Goal: Transaction & Acquisition: Purchase product/service

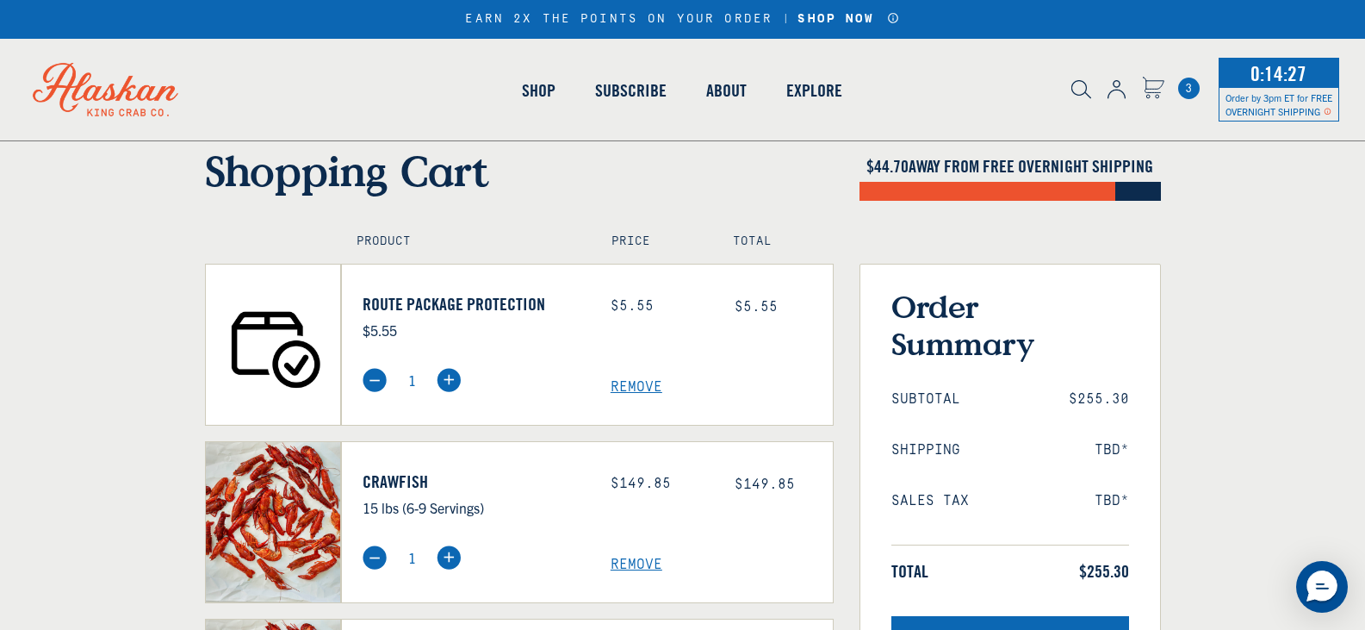
scroll to position [159, 0]
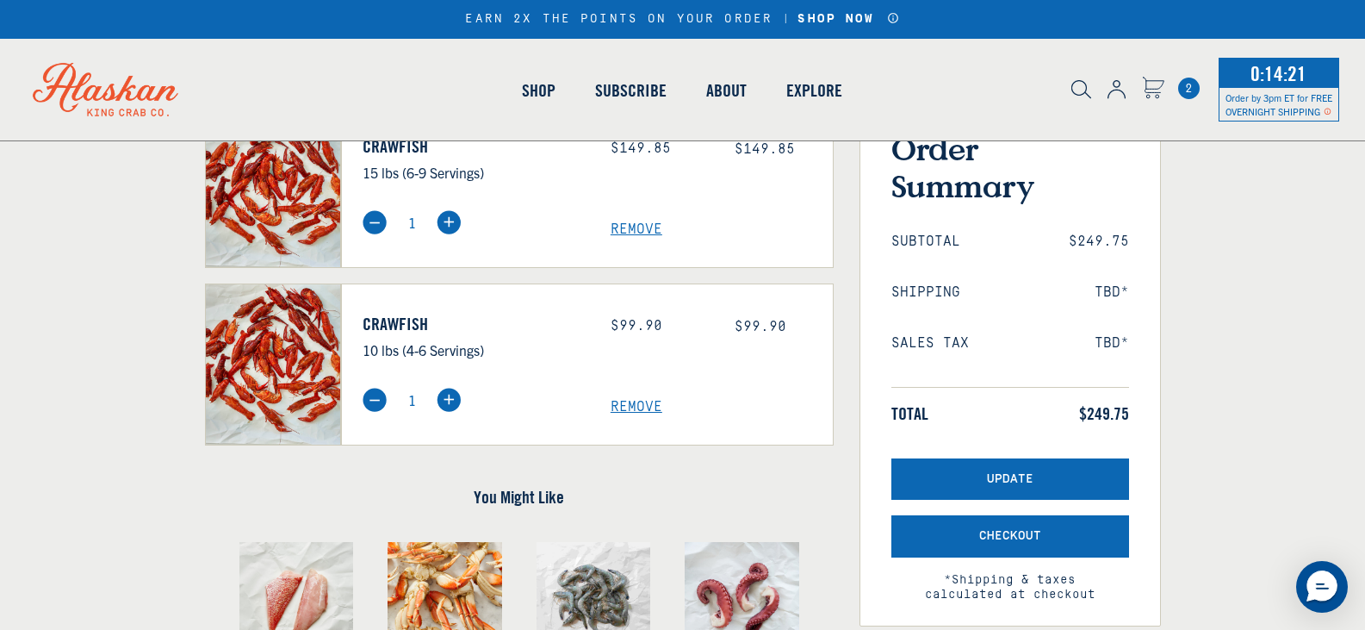
click at [631, 411] on span "Remove" at bounding box center [722, 407] width 222 height 16
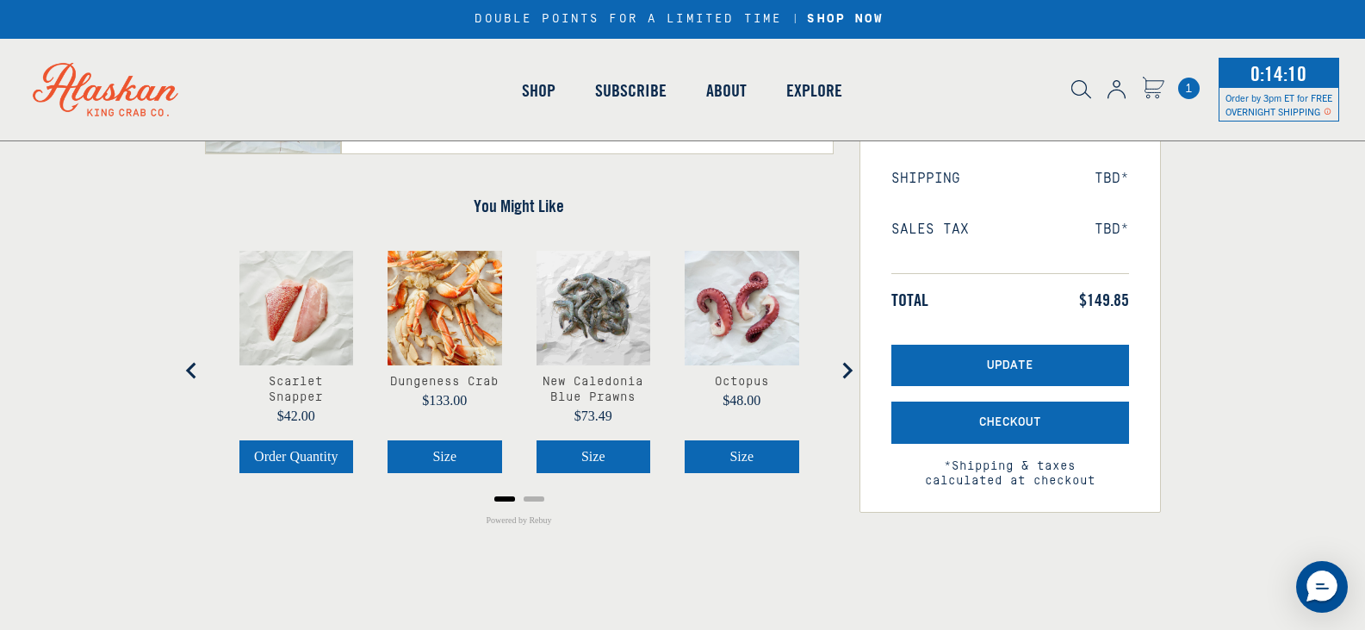
scroll to position [345, 0]
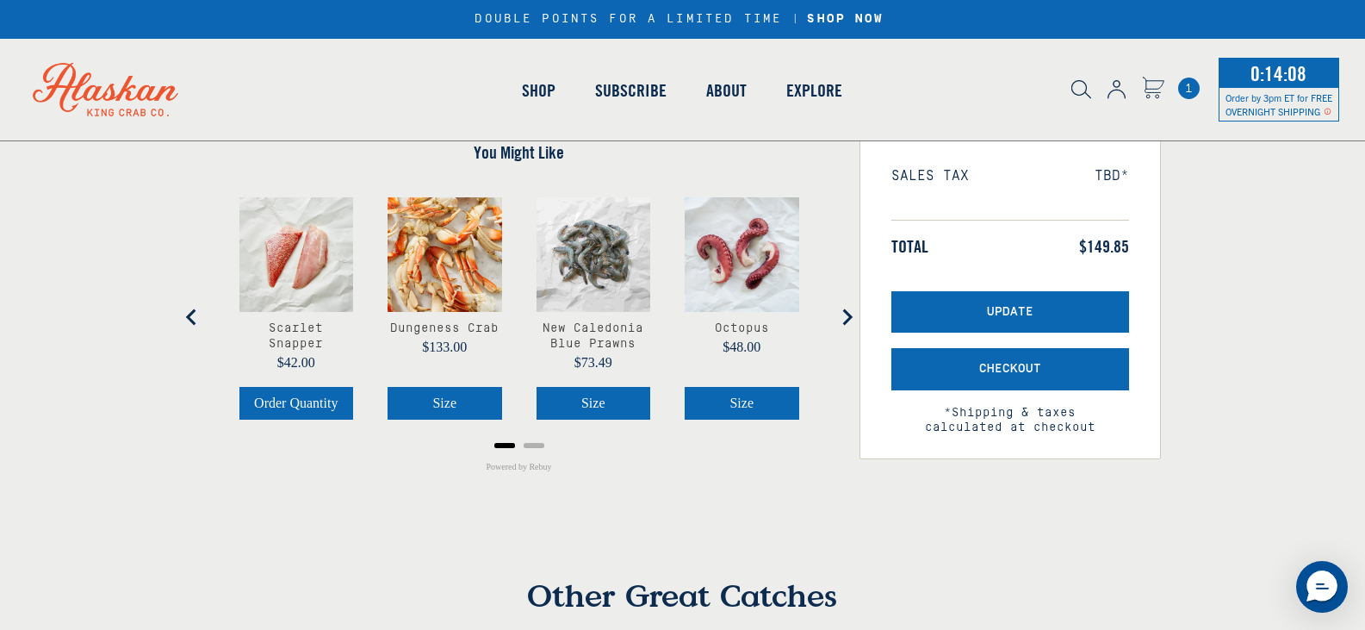
click at [843, 319] on icon "Next slide" at bounding box center [846, 316] width 17 height 17
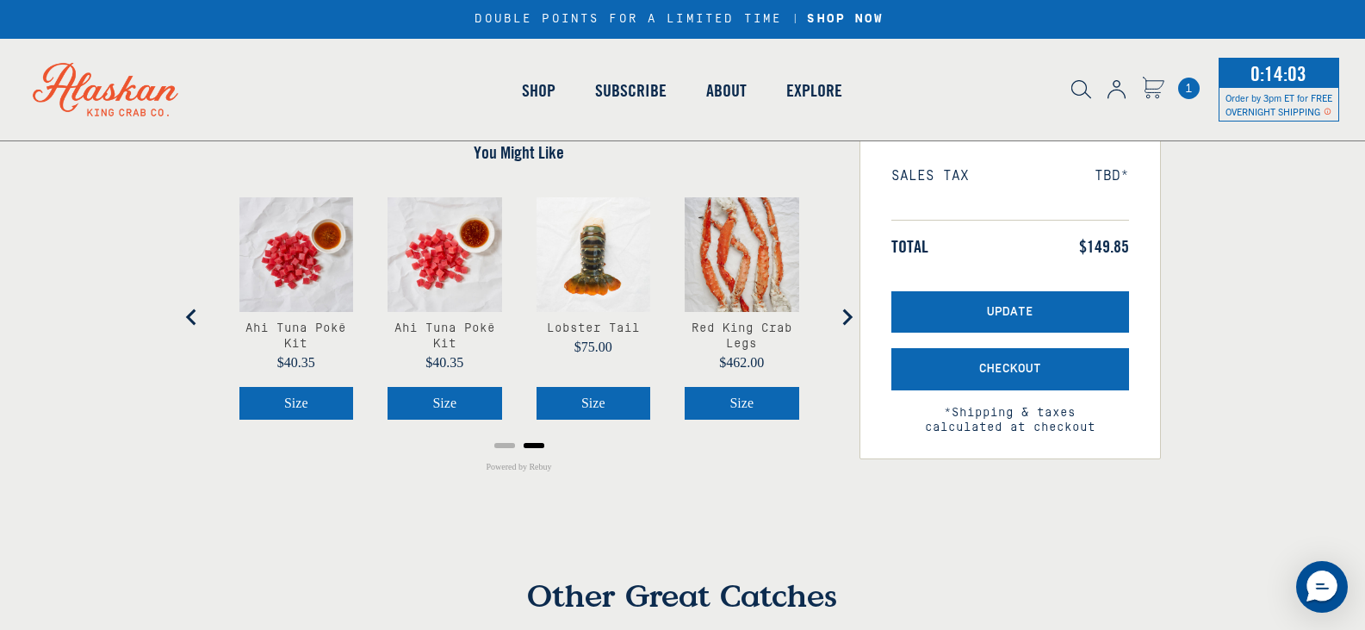
click at [843, 319] on icon "Go to first slide" at bounding box center [846, 316] width 17 height 17
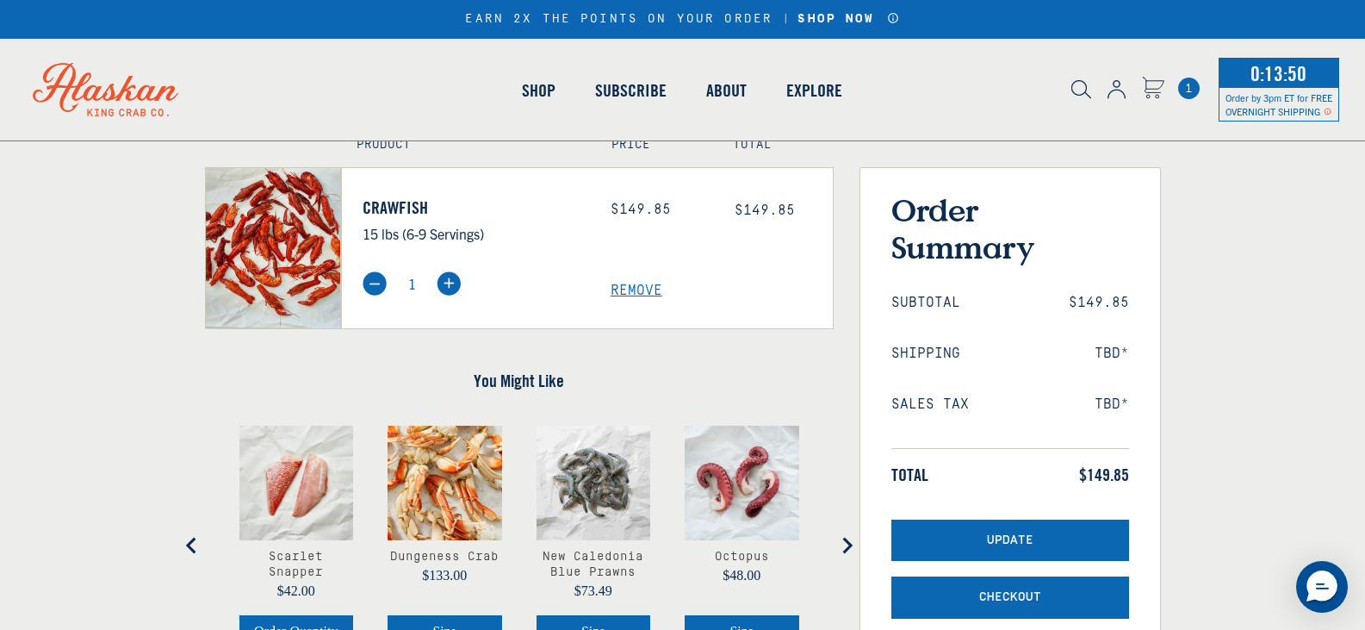
scroll to position [86, 0]
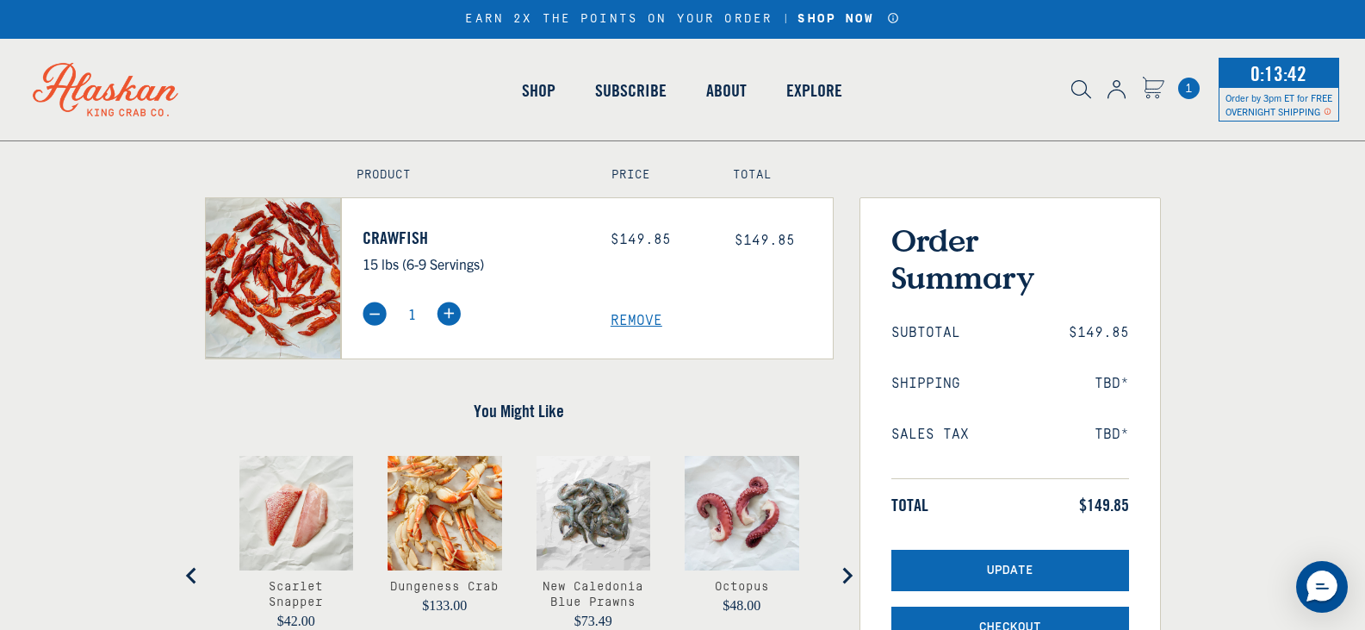
click at [640, 321] on span "Remove" at bounding box center [722, 321] width 222 height 16
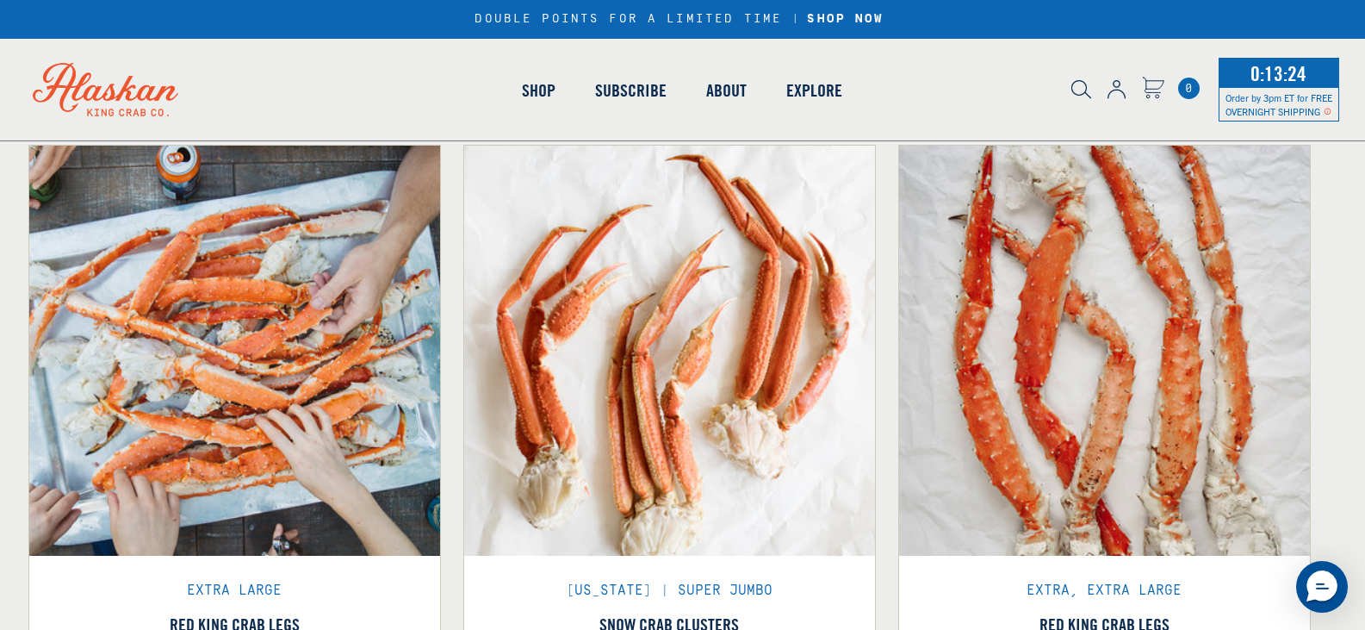
scroll to position [431, 0]
